Goal: Task Accomplishment & Management: Use online tool/utility

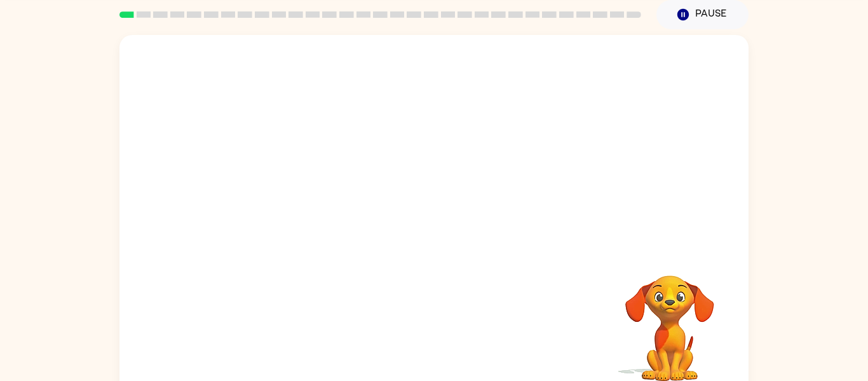
scroll to position [50, 0]
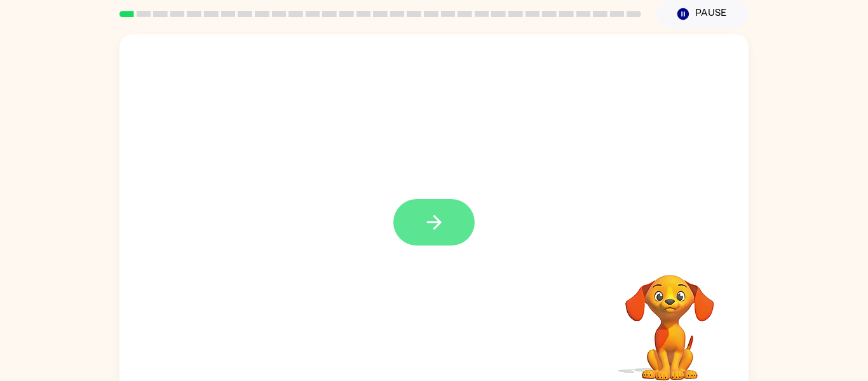
click at [435, 229] on icon "button" at bounding box center [434, 222] width 22 height 22
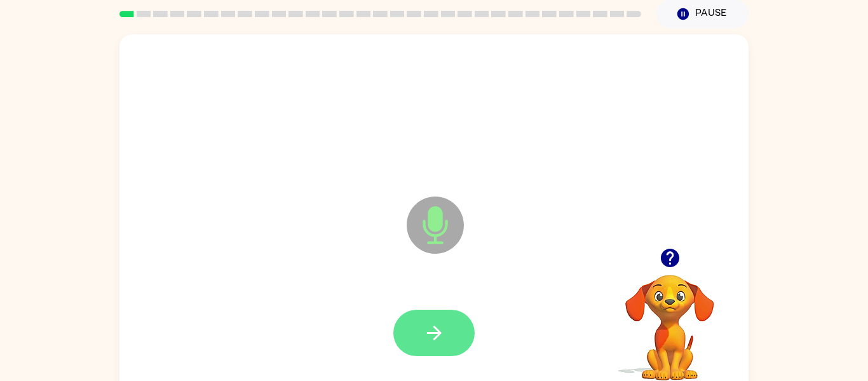
click at [436, 323] on icon "button" at bounding box center [434, 332] width 22 height 22
click at [421, 325] on button "button" at bounding box center [433, 332] width 81 height 46
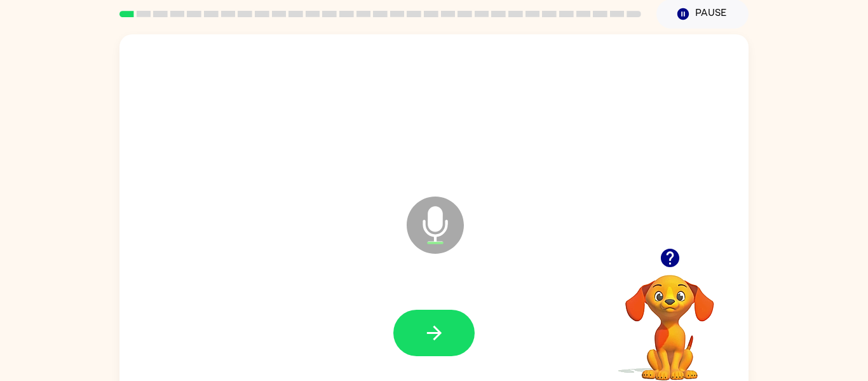
click at [659, 260] on icon "button" at bounding box center [670, 257] width 22 height 22
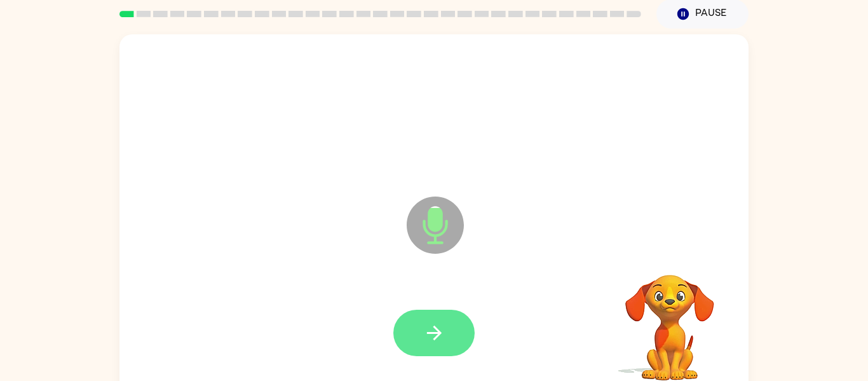
click at [437, 339] on icon "button" at bounding box center [434, 332] width 22 height 22
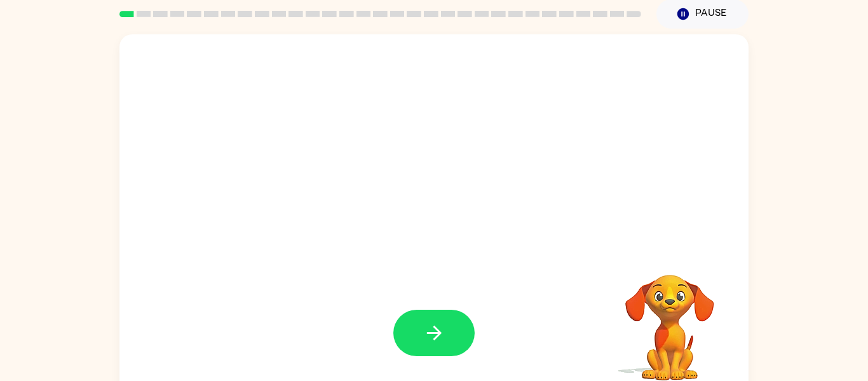
click at [440, 342] on icon "button" at bounding box center [434, 332] width 22 height 22
click at [673, 246] on button "button" at bounding box center [670, 257] width 32 height 32
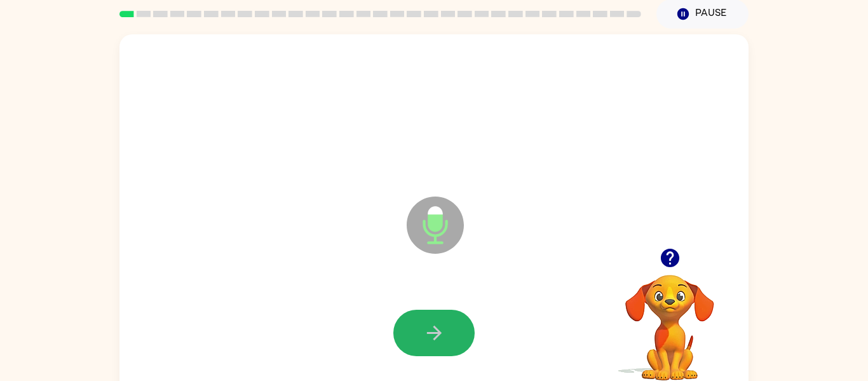
click at [440, 342] on icon "button" at bounding box center [434, 332] width 22 height 22
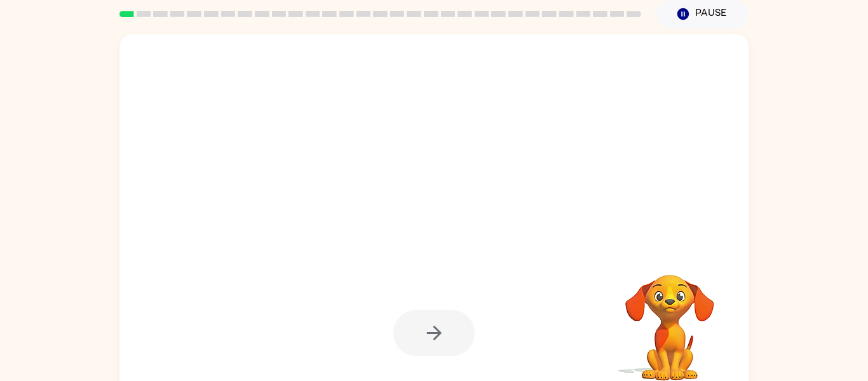
click at [440, 342] on div at bounding box center [433, 332] width 81 height 46
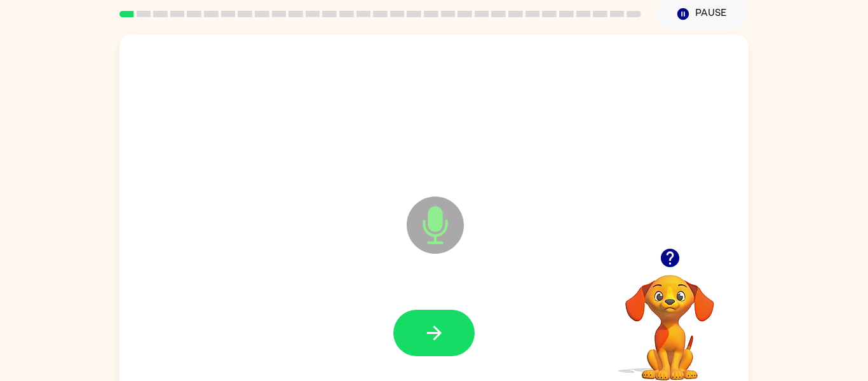
click at [440, 342] on icon "button" at bounding box center [434, 332] width 22 height 22
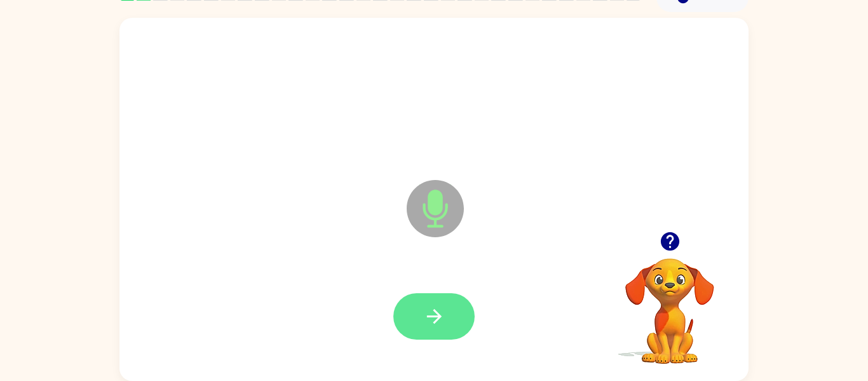
click at [416, 307] on button "button" at bounding box center [433, 316] width 81 height 46
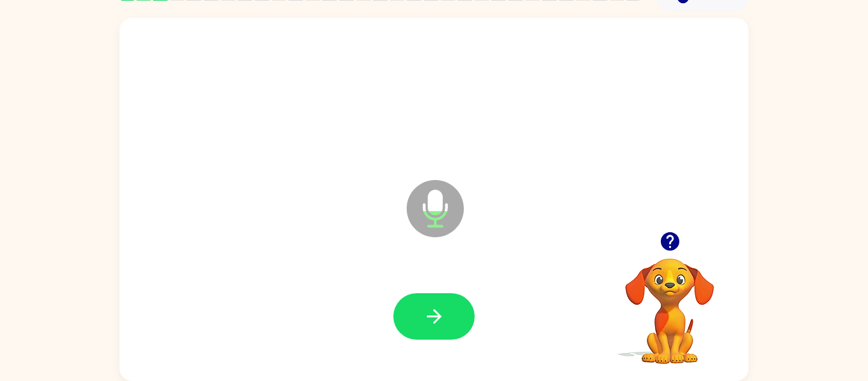
click at [416, 307] on button "button" at bounding box center [433, 316] width 81 height 46
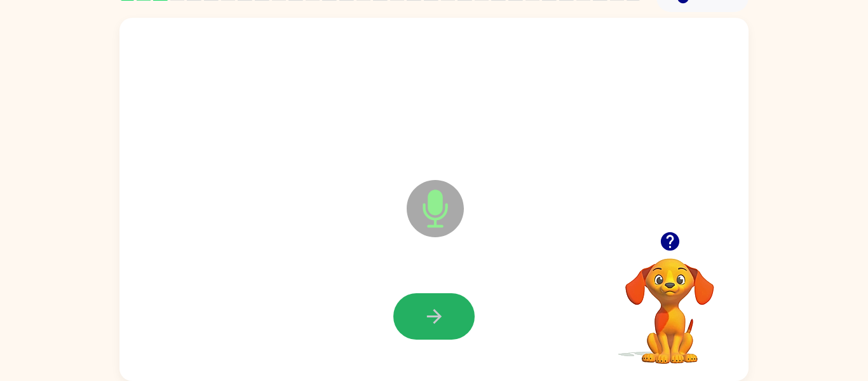
click at [416, 307] on button "button" at bounding box center [433, 316] width 81 height 46
click at [418, 317] on button "button" at bounding box center [433, 316] width 81 height 46
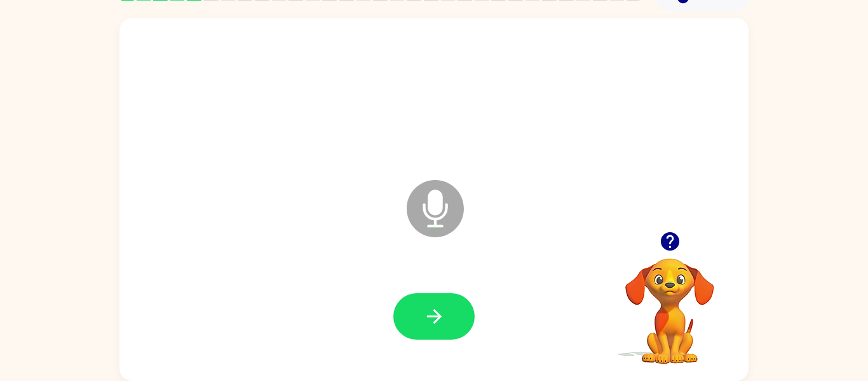
click at [418, 317] on button "button" at bounding box center [433, 316] width 81 height 46
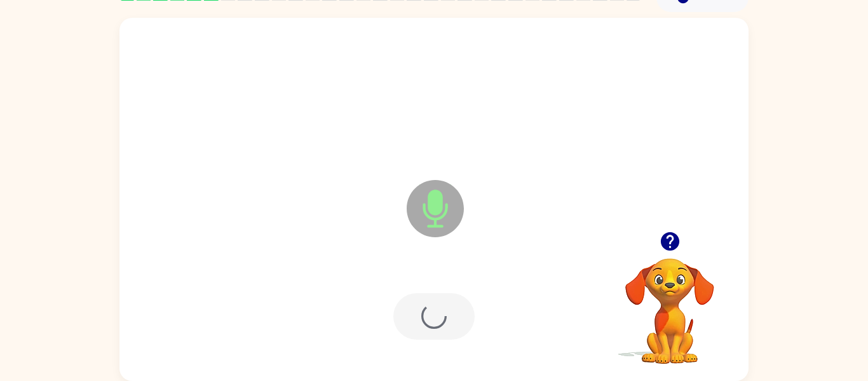
click at [418, 317] on div at bounding box center [433, 316] width 81 height 46
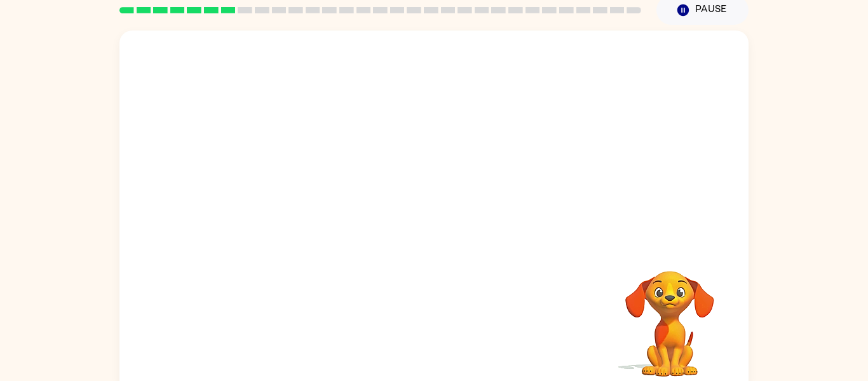
scroll to position [54, 0]
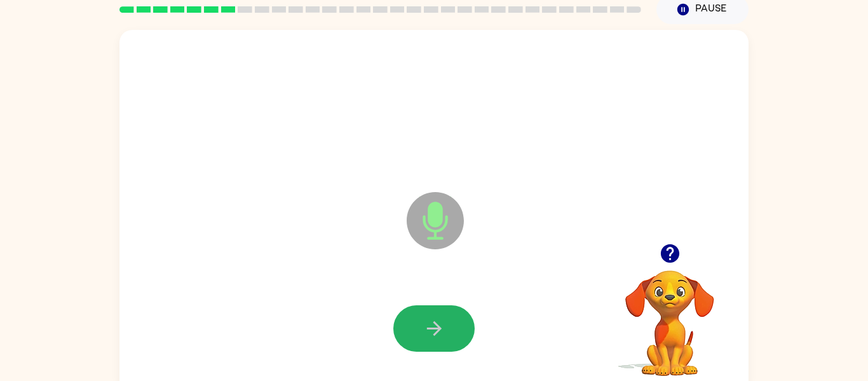
click at [418, 317] on button "button" at bounding box center [433, 328] width 81 height 46
click at [417, 318] on button "button" at bounding box center [433, 328] width 81 height 46
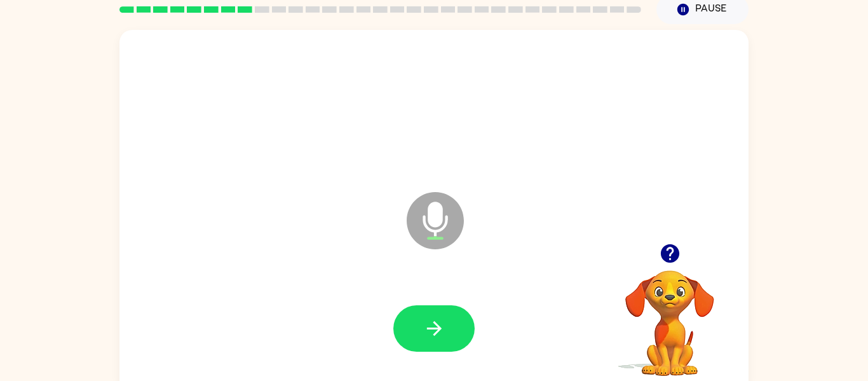
click at [417, 318] on button "button" at bounding box center [433, 328] width 81 height 46
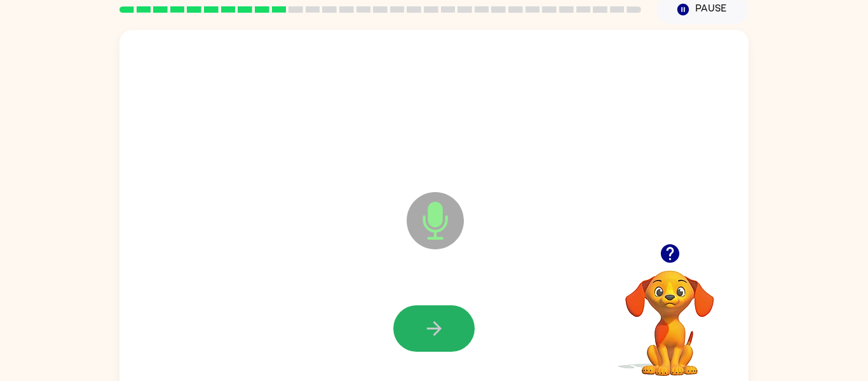
click at [417, 318] on button "button" at bounding box center [433, 328] width 81 height 46
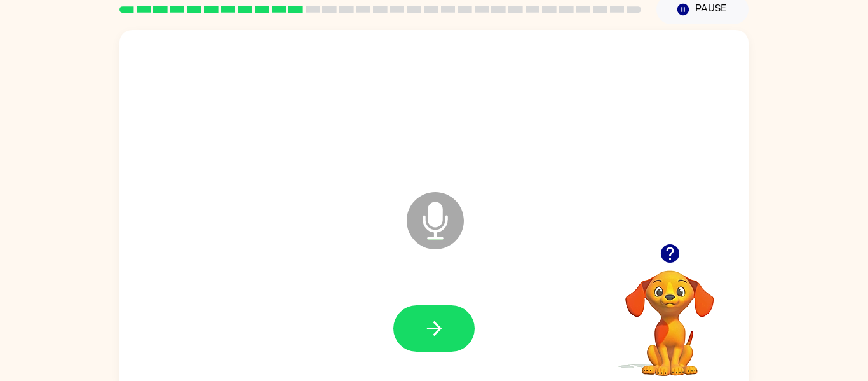
click at [675, 252] on icon "button" at bounding box center [669, 253] width 18 height 18
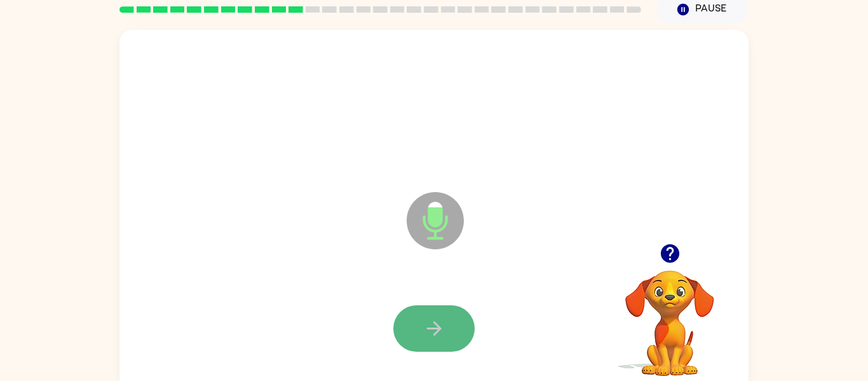
click at [421, 324] on button "button" at bounding box center [433, 328] width 81 height 46
click at [422, 324] on button "button" at bounding box center [433, 328] width 81 height 46
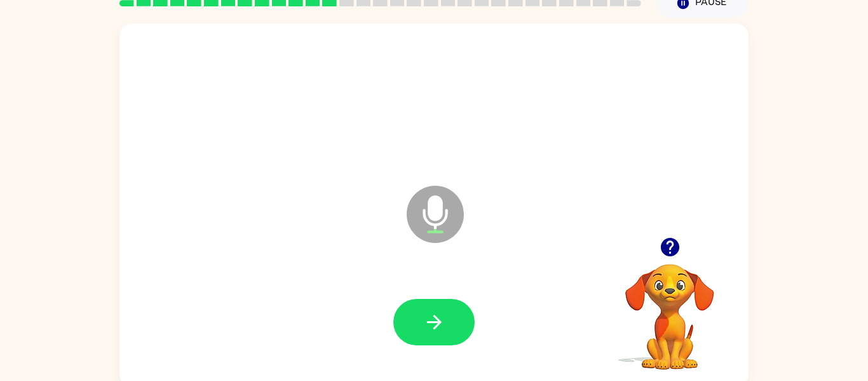
scroll to position [66, 0]
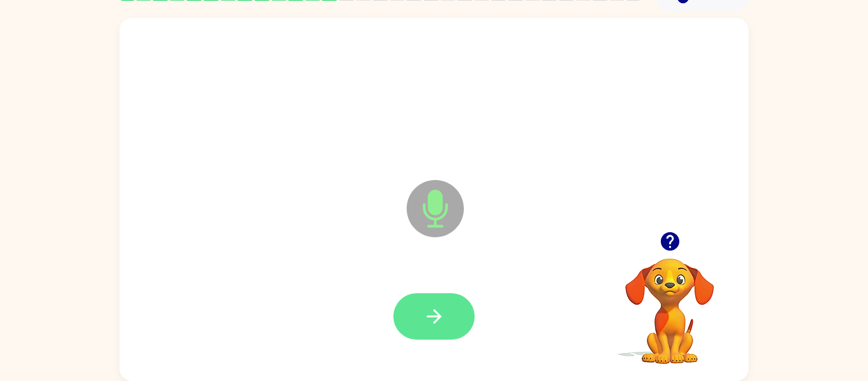
click at [441, 293] on button "button" at bounding box center [433, 316] width 81 height 46
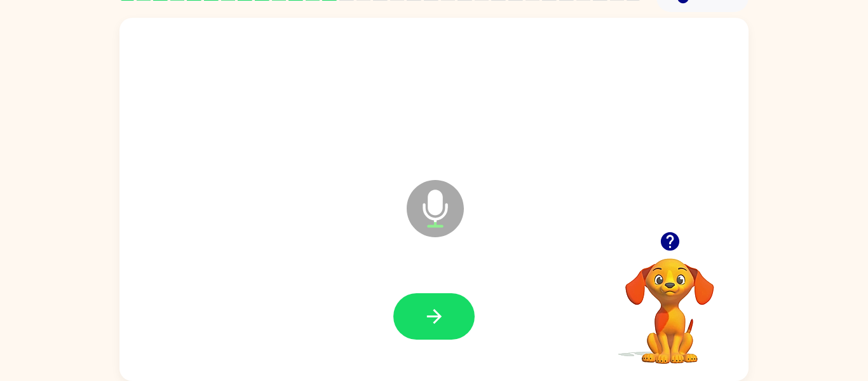
click at [683, 287] on video "Your browser must support playing .mp4 files to use Literably. Please try using…" at bounding box center [669, 301] width 127 height 127
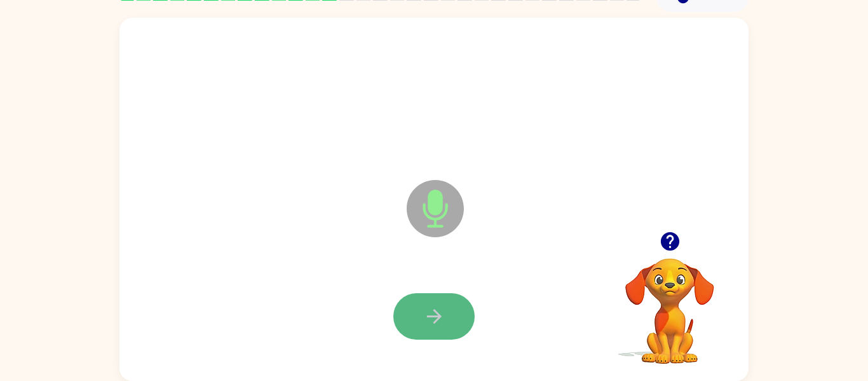
click at [438, 332] on button "button" at bounding box center [433, 316] width 81 height 46
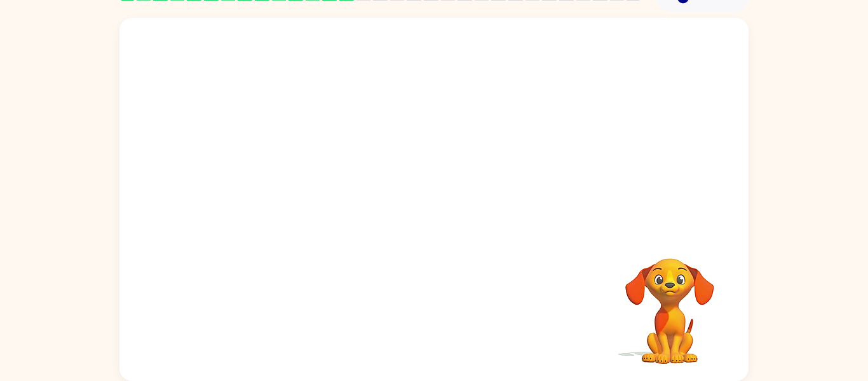
click at [671, 306] on video "Your browser must support playing .mp4 files to use Literably. Please try using…" at bounding box center [669, 301] width 127 height 127
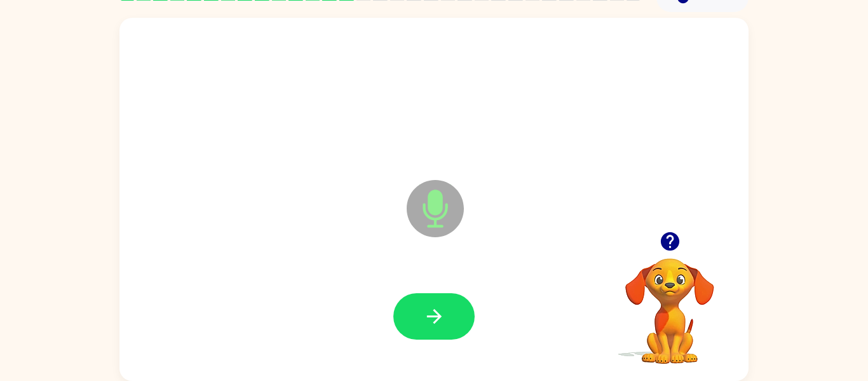
click at [671, 306] on video "Your browser must support playing .mp4 files to use Literably. Please try using…" at bounding box center [669, 301] width 127 height 127
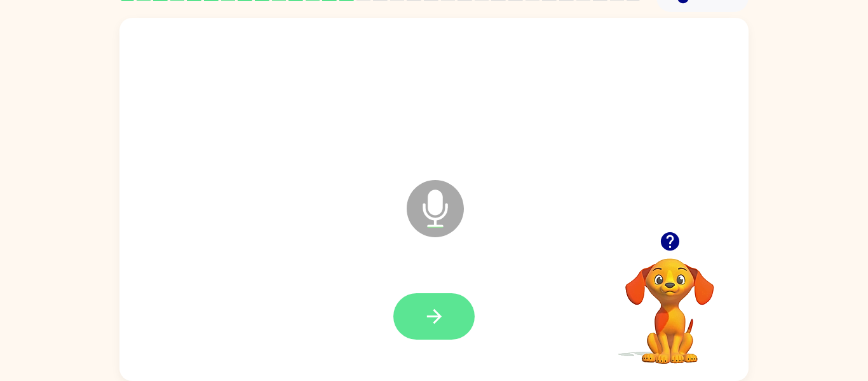
click at [438, 328] on button "button" at bounding box center [433, 316] width 81 height 46
click at [444, 308] on icon "button" at bounding box center [434, 316] width 22 height 22
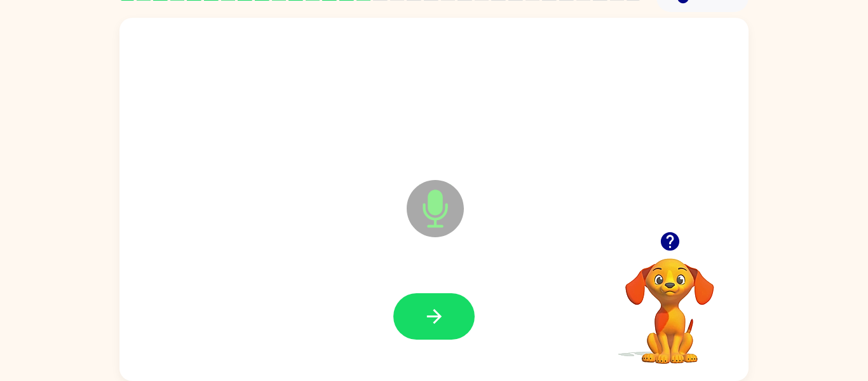
click at [817, 164] on div "Microphone The Microphone is here when it is your turn to talk Your browser mus…" at bounding box center [434, 196] width 868 height 368
click at [667, 245] on icon "button" at bounding box center [669, 241] width 18 height 18
click at [567, 295] on div at bounding box center [434, 316] width 604 height 104
click at [563, 295] on div at bounding box center [434, 316] width 604 height 104
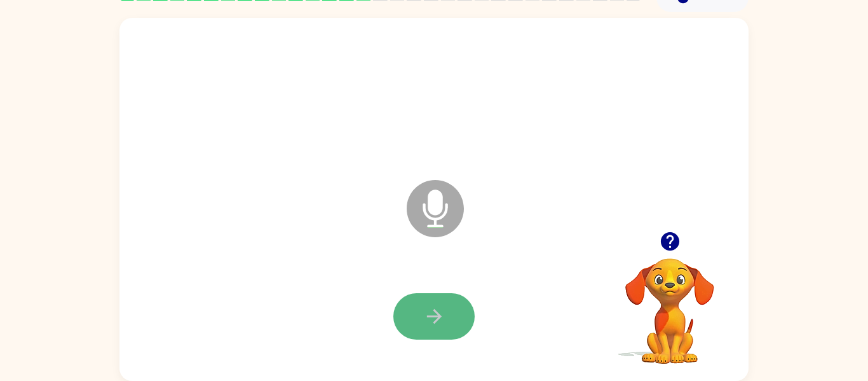
drag, startPoint x: 473, startPoint y: 314, endPoint x: 457, endPoint y: 315, distance: 15.9
click at [457, 315] on button "button" at bounding box center [433, 316] width 81 height 46
click at [451, 314] on button "button" at bounding box center [433, 316] width 81 height 46
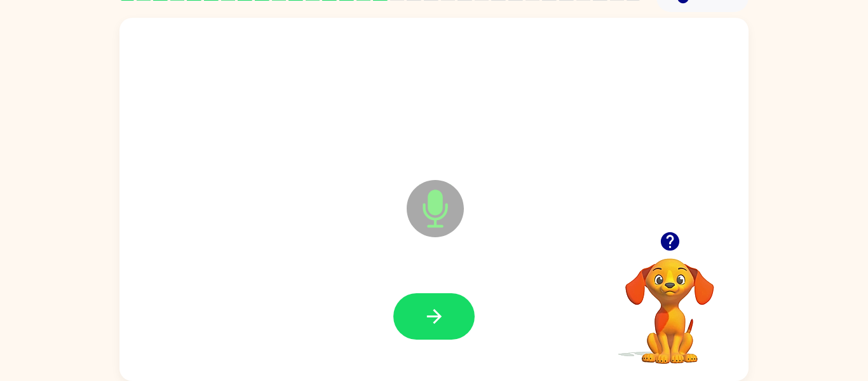
click at [451, 314] on button "button" at bounding box center [433, 316] width 81 height 46
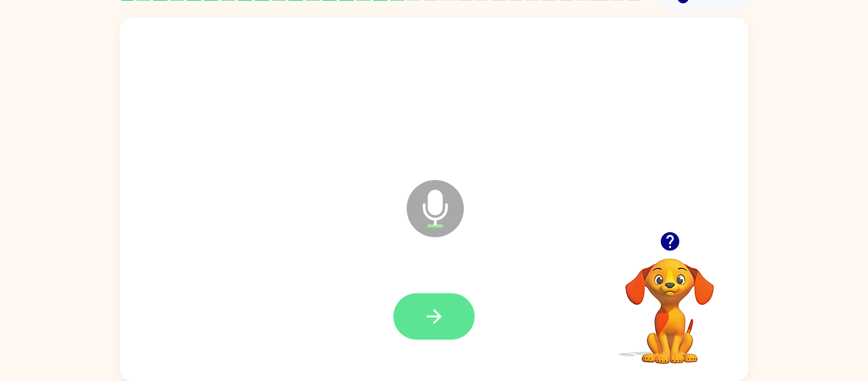
click at [452, 314] on button "button" at bounding box center [433, 316] width 81 height 46
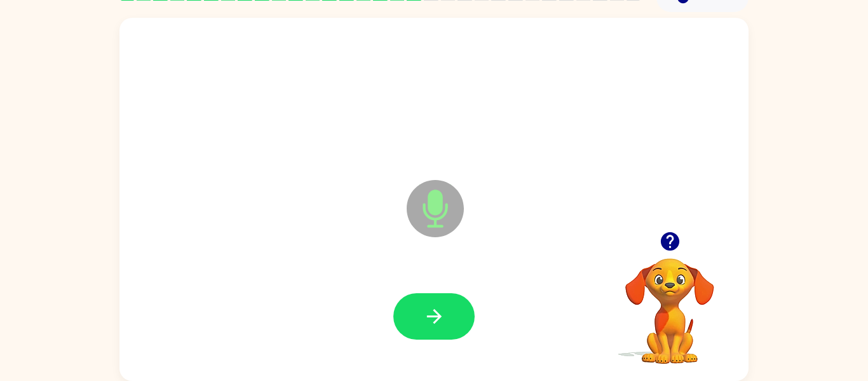
click at [434, 314] on icon "button" at bounding box center [434, 316] width 22 height 22
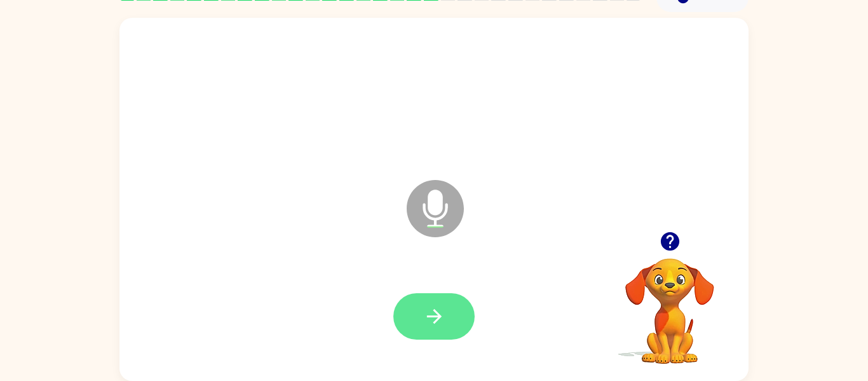
click at [412, 316] on button "button" at bounding box center [433, 316] width 81 height 46
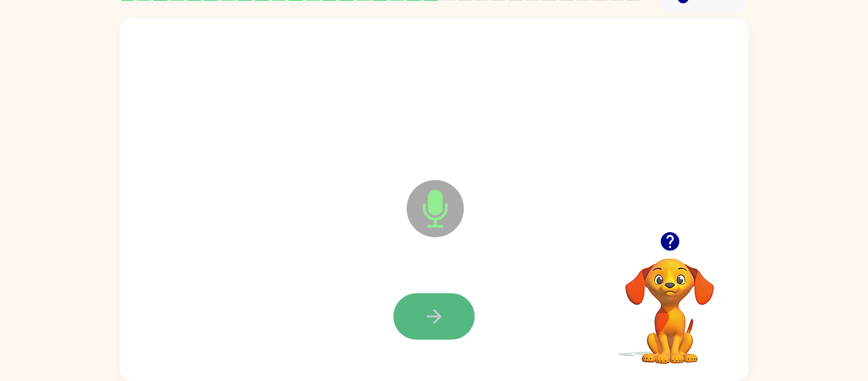
click at [429, 305] on icon "button" at bounding box center [434, 316] width 22 height 22
click at [659, 240] on icon "button" at bounding box center [670, 241] width 22 height 22
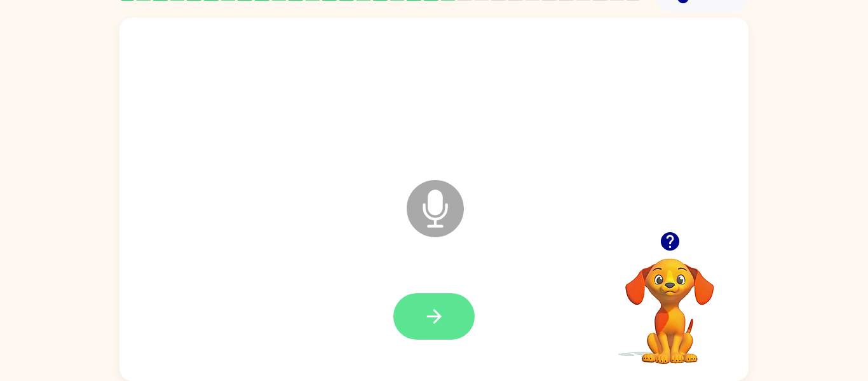
click at [415, 319] on button "button" at bounding box center [433, 316] width 81 height 46
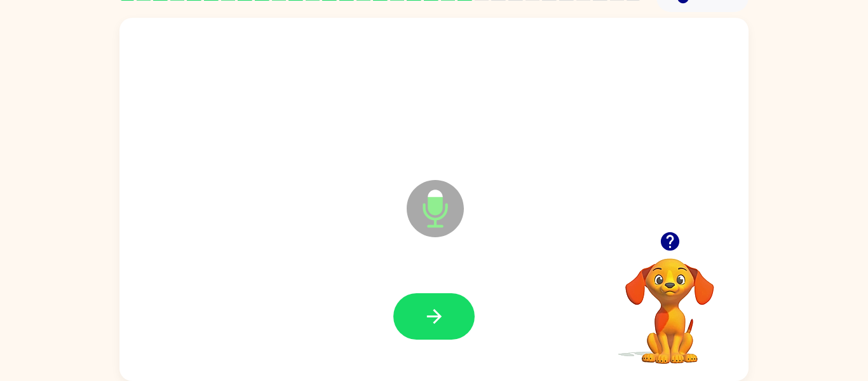
click at [429, 314] on icon "button" at bounding box center [434, 316] width 22 height 22
click at [443, 317] on icon "button" at bounding box center [434, 316] width 22 height 22
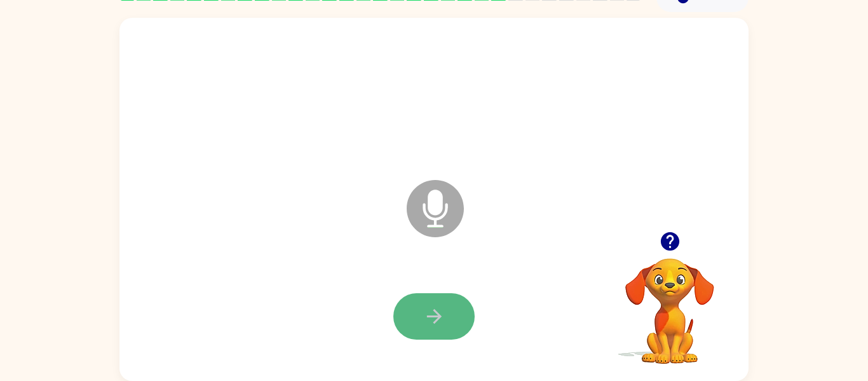
click at [445, 319] on button "button" at bounding box center [433, 316] width 81 height 46
click at [443, 320] on icon "button" at bounding box center [434, 316] width 22 height 22
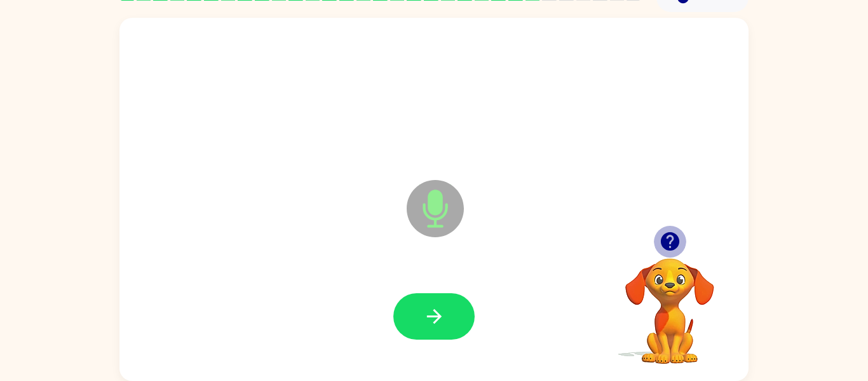
click at [668, 240] on icon "button" at bounding box center [669, 241] width 18 height 18
click at [675, 255] on button "button" at bounding box center [670, 241] width 32 height 32
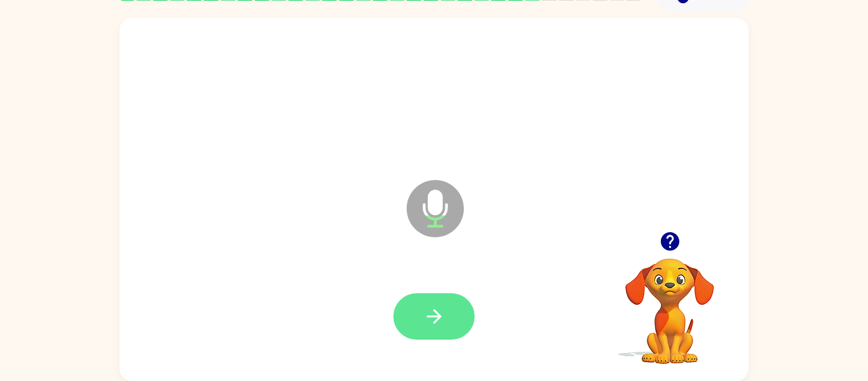
click at [452, 332] on button "button" at bounding box center [433, 316] width 81 height 46
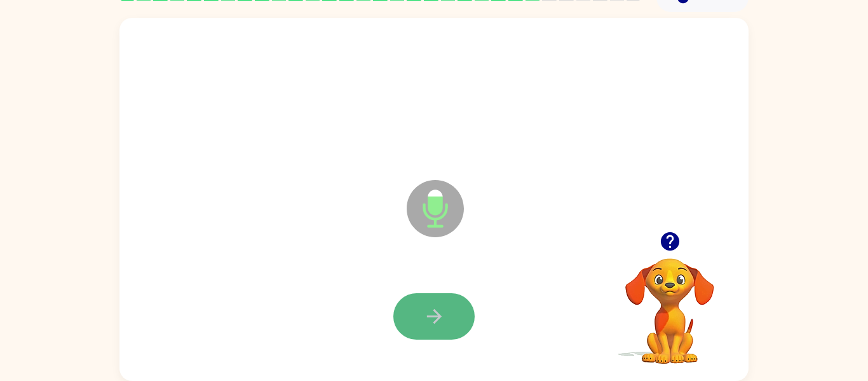
click at [436, 309] on icon "button" at bounding box center [434, 316] width 22 height 22
click at [435, 315] on icon "button" at bounding box center [433, 316] width 15 height 15
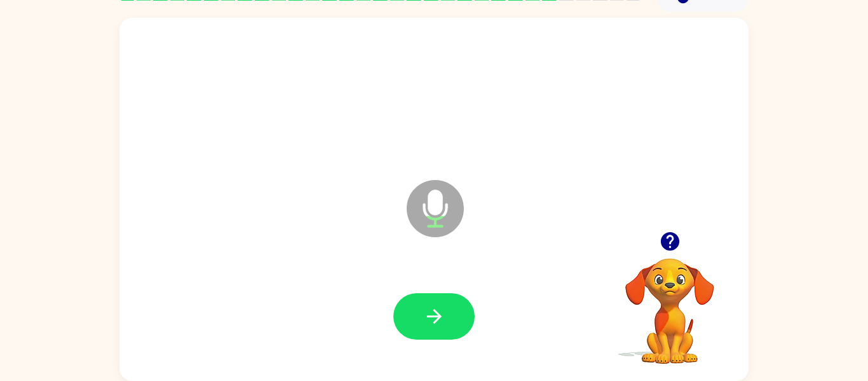
scroll to position [0, 0]
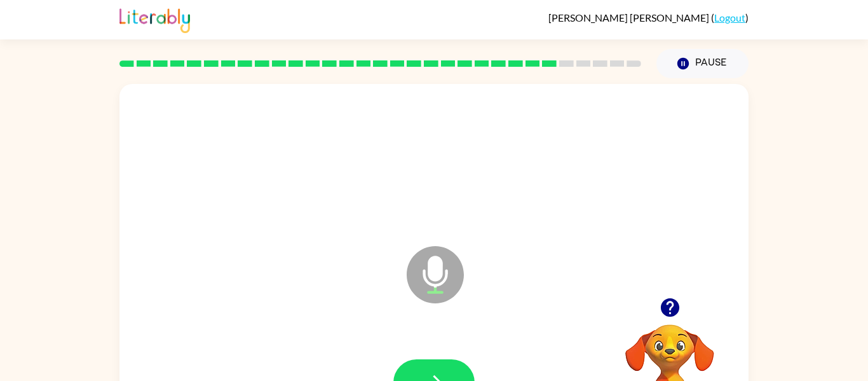
drag, startPoint x: 577, startPoint y: 184, endPoint x: 590, endPoint y: 273, distance: 89.8
click at [590, 273] on div "Microphone The Microphone is here when it is your turn to talk" at bounding box center [433, 265] width 629 height 363
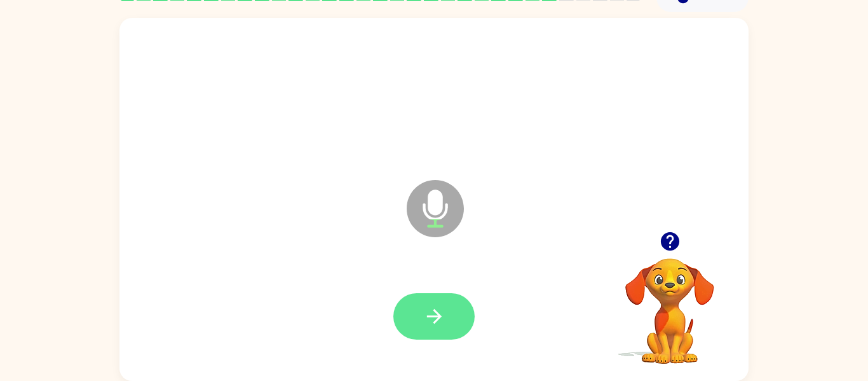
click at [435, 335] on button "button" at bounding box center [433, 316] width 81 height 46
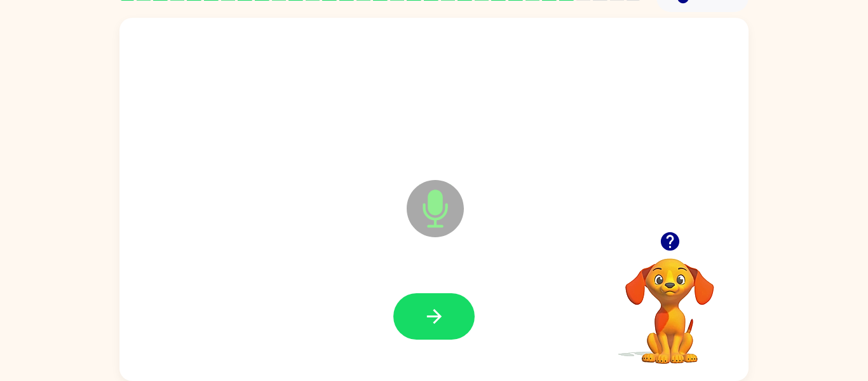
click at [590, 273] on div at bounding box center [434, 316] width 604 height 104
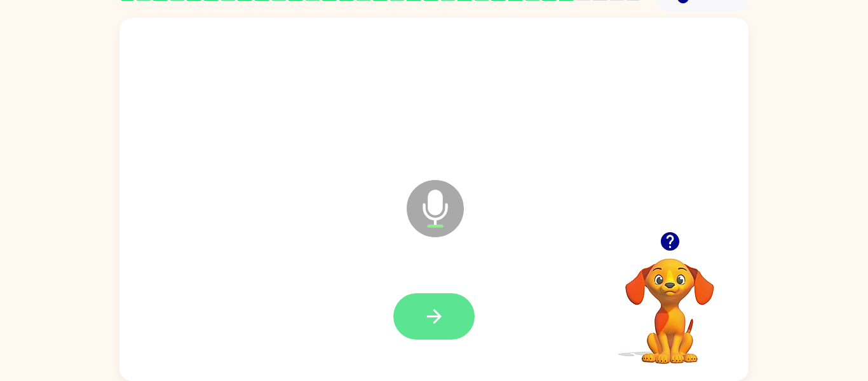
click at [449, 325] on button "button" at bounding box center [433, 316] width 81 height 46
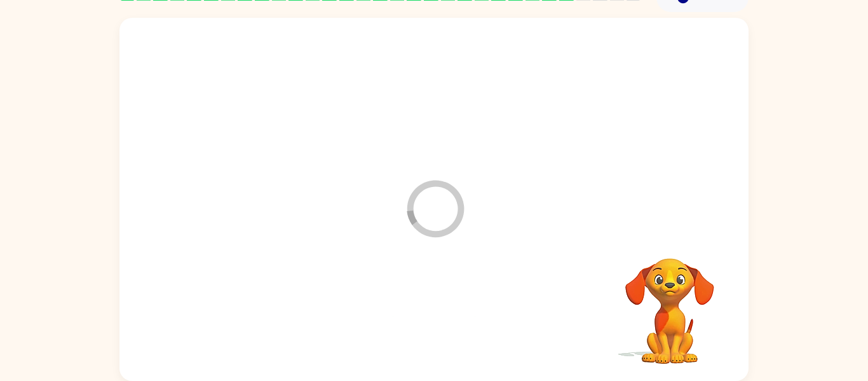
click at [449, 325] on div at bounding box center [434, 316] width 604 height 104
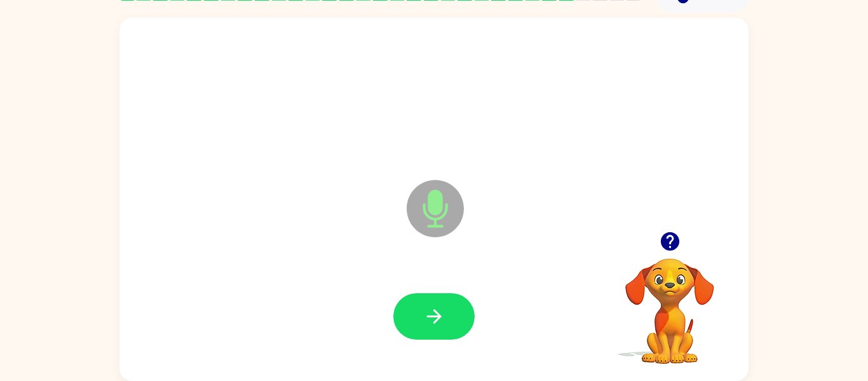
click at [449, 325] on button "button" at bounding box center [433, 316] width 81 height 46
click at [430, 325] on icon "button" at bounding box center [434, 316] width 22 height 22
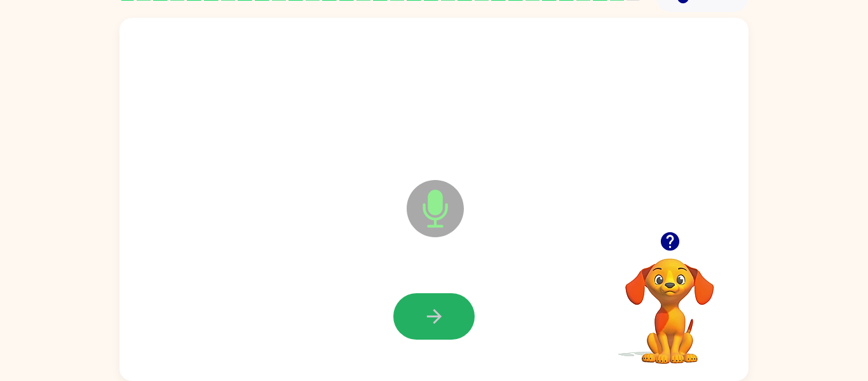
click at [430, 325] on icon "button" at bounding box center [434, 316] width 22 height 22
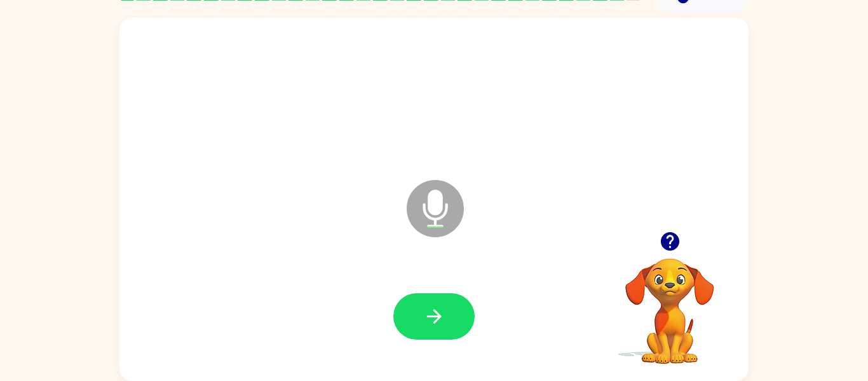
click at [430, 325] on icon "button" at bounding box center [434, 316] width 22 height 22
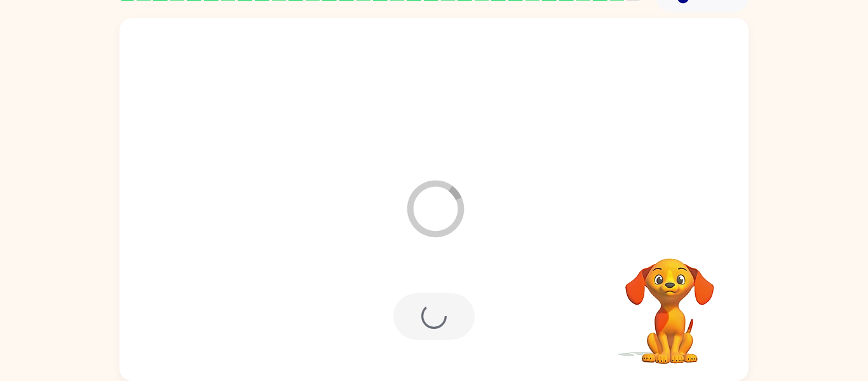
scroll to position [43, 0]
